Goal: Information Seeking & Learning: Learn about a topic

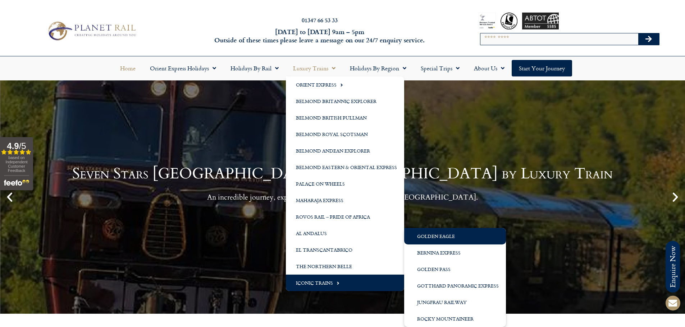
click at [448, 238] on link "Golden Eagle" at bounding box center [455, 236] width 102 height 17
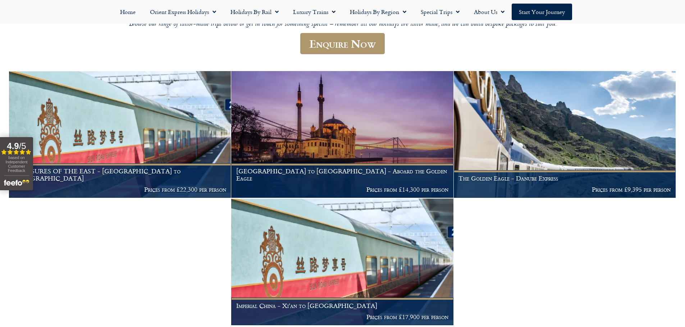
scroll to position [144, 0]
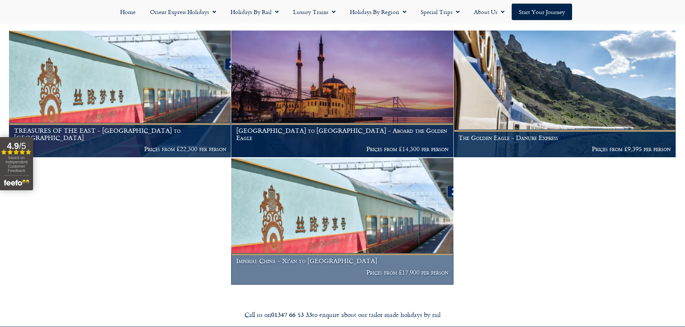
click at [321, 211] on img at bounding box center [342, 221] width 222 height 127
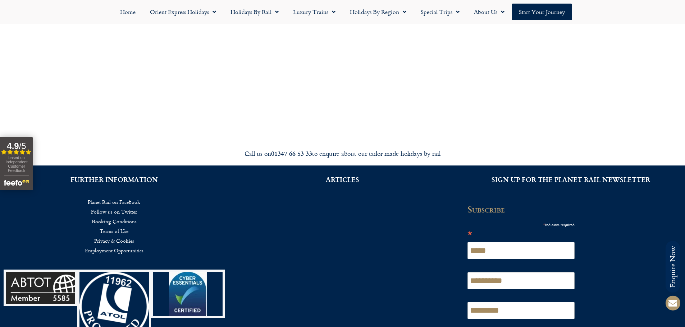
scroll to position [2535, 0]
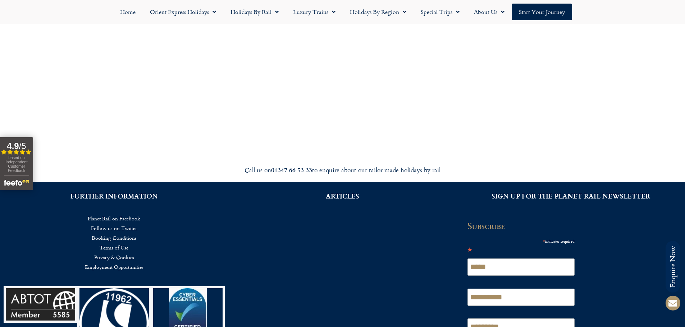
click at [346, 193] on h2 "ARTICLES" at bounding box center [342, 196] width 207 height 6
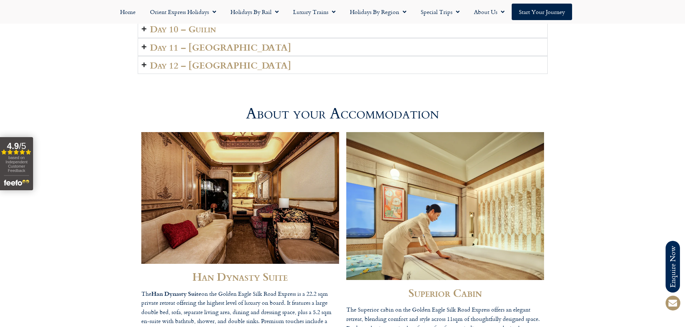
scroll to position [1833, 0]
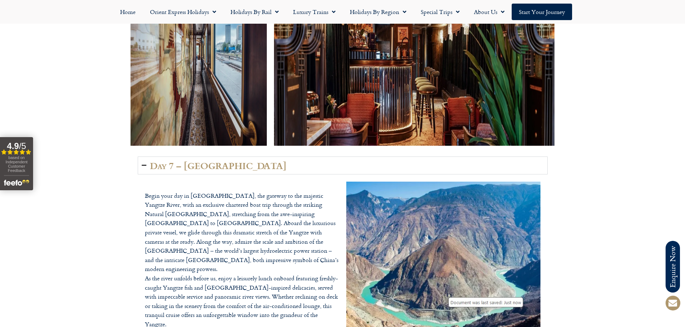
drag, startPoint x: 688, startPoint y: 60, endPoint x: 685, endPoint y: 219, distance: 158.5
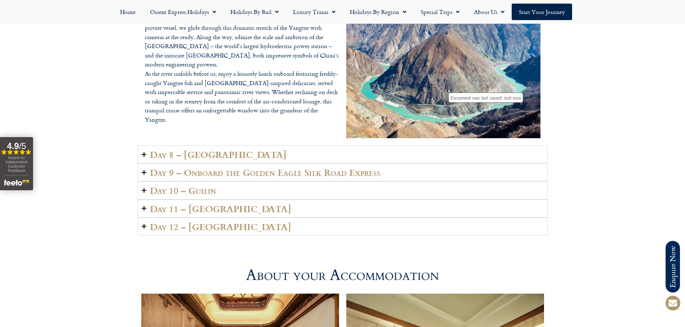
scroll to position [1710, 0]
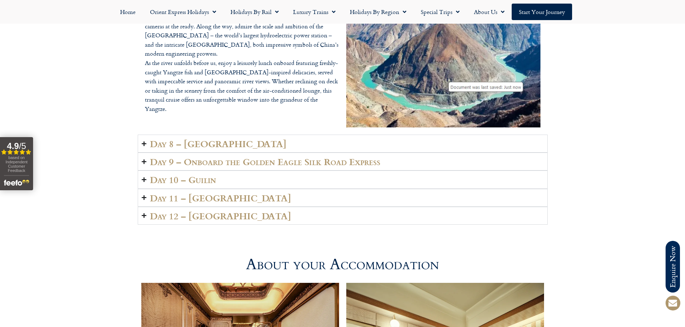
click at [270, 135] on summary "Day 8 – [GEOGRAPHIC_DATA]" at bounding box center [343, 144] width 410 height 18
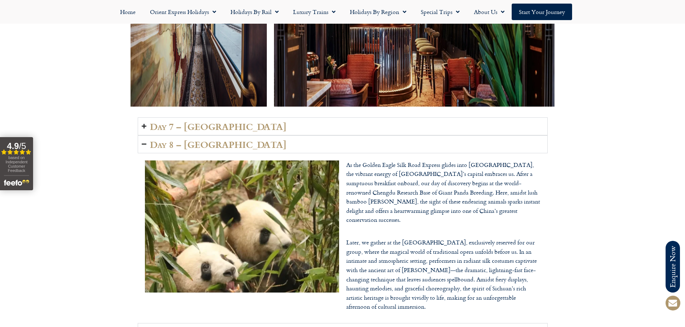
scroll to position [1530, 0]
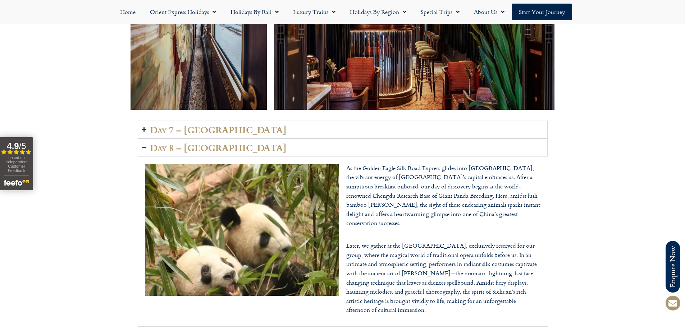
click at [352, 121] on summary "Day 7 – [GEOGRAPHIC_DATA]" at bounding box center [343, 130] width 410 height 18
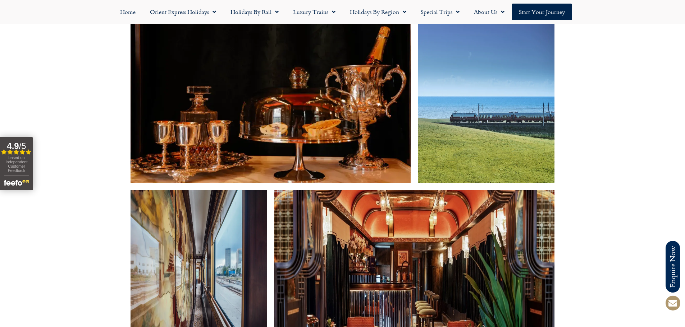
scroll to position [1315, 0]
